Goal: Information Seeking & Learning: Learn about a topic

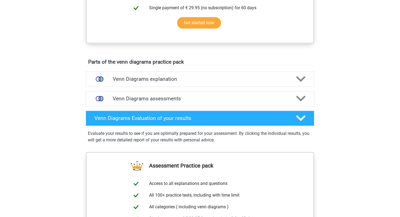
scroll to position [252, 0]
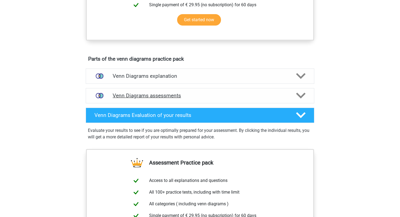
click at [301, 95] on polygon at bounding box center [301, 96] width 10 height 6
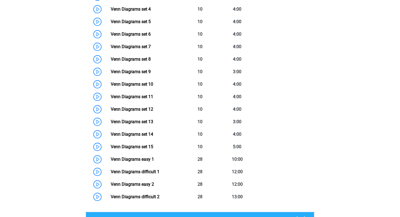
scroll to position [424, 0]
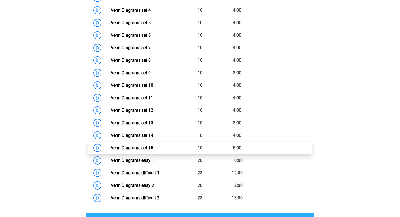
click at [138, 149] on link "Venn Diagrams set 15" at bounding box center [132, 147] width 42 height 5
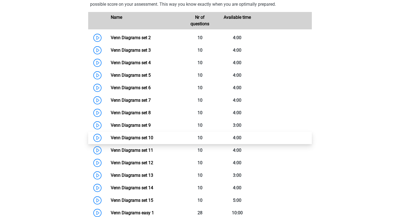
scroll to position [372, 0]
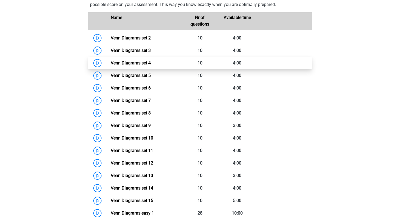
click at [111, 62] on link "Venn Diagrams set 4" at bounding box center [131, 62] width 40 height 5
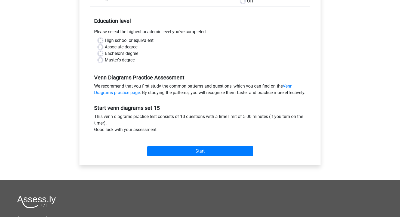
scroll to position [99, 0]
click at [105, 60] on label "Master's degree" at bounding box center [120, 60] width 30 height 7
click at [101, 60] on input "Master's degree" at bounding box center [100, 59] width 4 height 5
radio input "true"
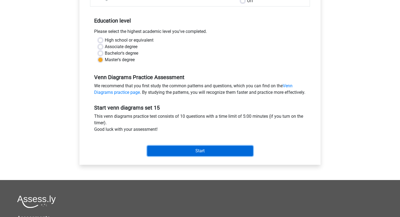
click at [191, 156] on input "Start" at bounding box center [200, 151] width 106 height 10
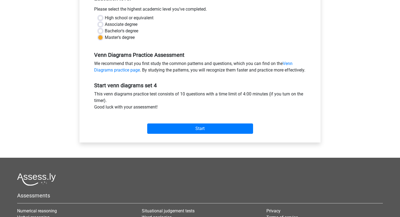
scroll to position [123, 0]
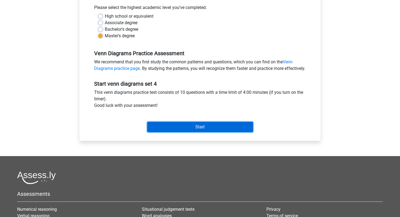
click at [174, 132] on input "Start" at bounding box center [200, 127] width 106 height 10
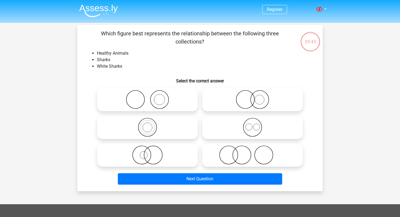
click at [249, 105] on icon at bounding box center [252, 99] width 96 height 19
click at [252, 97] on input "radio" at bounding box center [254, 95] width 4 height 4
radio input "true"
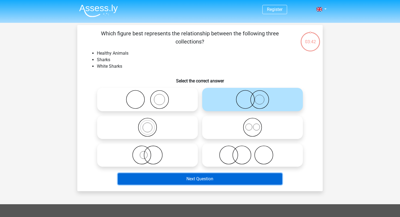
click at [219, 181] on button "Next Question" at bounding box center [200, 178] width 164 height 11
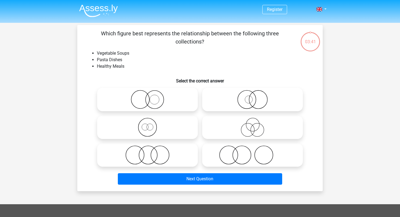
scroll to position [25, 0]
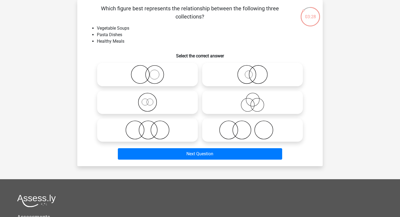
click at [147, 102] on icon at bounding box center [147, 102] width 96 height 19
click at [147, 99] on input "radio" at bounding box center [149, 98] width 4 height 4
radio input "true"
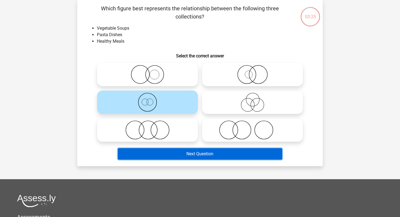
click at [172, 151] on button "Next Question" at bounding box center [200, 153] width 164 height 11
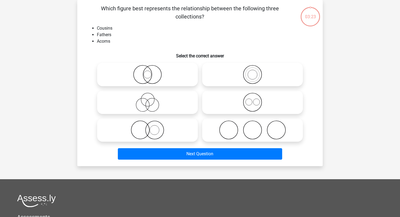
scroll to position [0, 0]
